Goal: Transaction & Acquisition: Purchase product/service

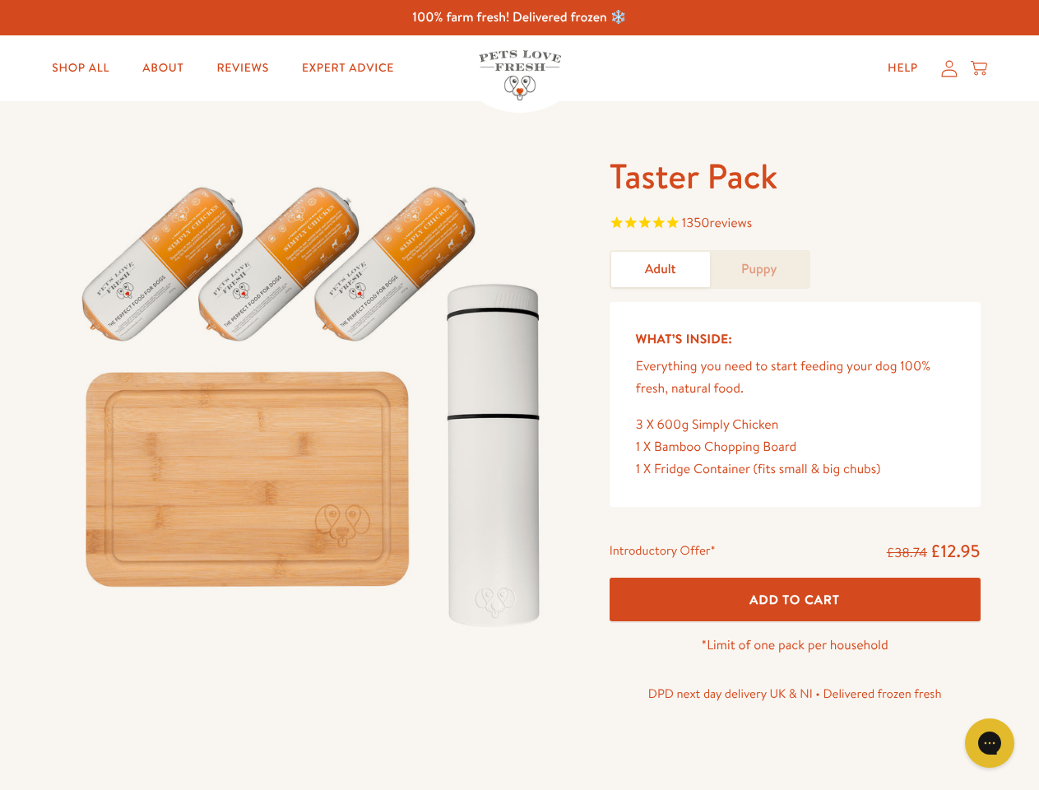
click at [519, 395] on img at bounding box center [314, 399] width 511 height 490
click at [795, 225] on span "1350 reviews" at bounding box center [795, 224] width 371 height 25
click at [795, 599] on button "Add To Cart" at bounding box center [795, 600] width 371 height 44
click at [990, 743] on icon "Gorgias live chat" at bounding box center [990, 743] width 16 height 16
